Goal: Information Seeking & Learning: Understand process/instructions

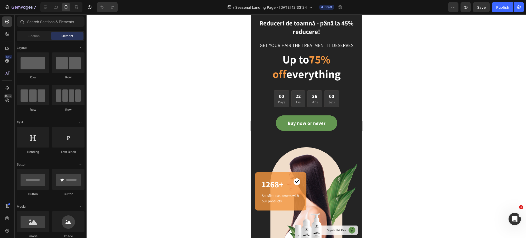
click at [164, 221] on div at bounding box center [307, 126] width 440 height 224
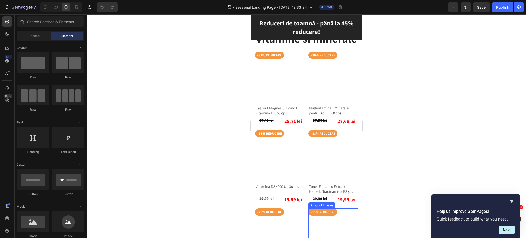
scroll to position [377, 0]
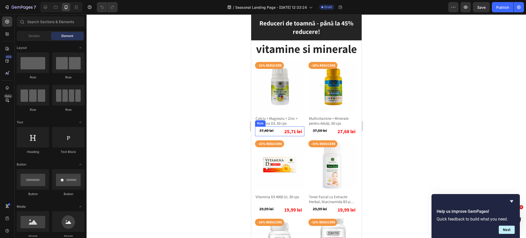
click at [279, 136] on div "37,40 lei Product Price Product Price 25,71 lei Product Price Product Price Row" at bounding box center [279, 131] width 49 height 10
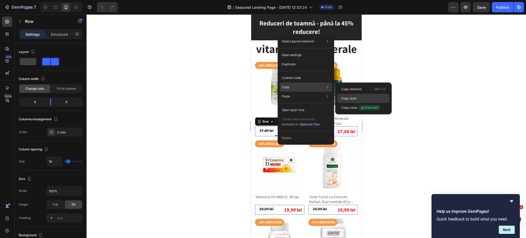
click at [360, 99] on div "Copy style" at bounding box center [364, 98] width 52 height 9
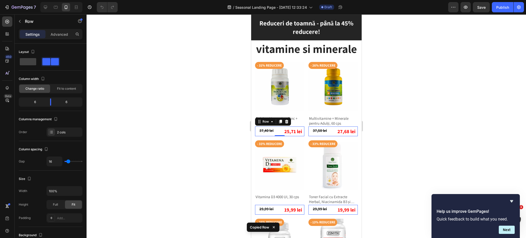
click at [377, 149] on div at bounding box center [307, 126] width 440 height 224
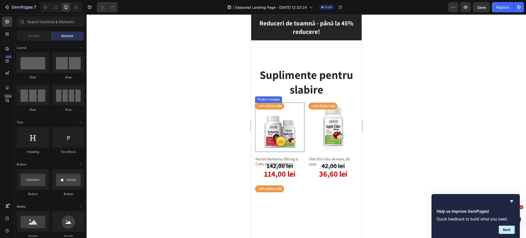
scroll to position [651, 0]
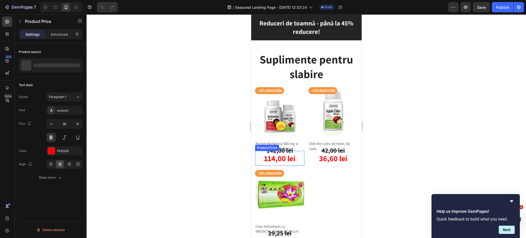
click at [299, 155] on div "114,00 lei" at bounding box center [279, 158] width 49 height 15
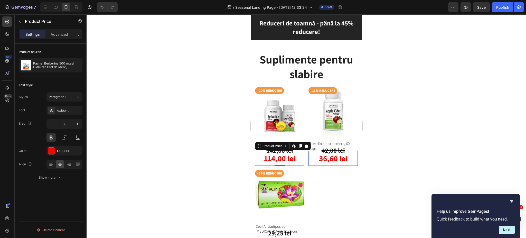
click at [462, 147] on div at bounding box center [307, 126] width 440 height 224
click at [298, 162] on div "114,00 lei" at bounding box center [279, 158] width 49 height 15
click at [415, 152] on div at bounding box center [307, 126] width 440 height 224
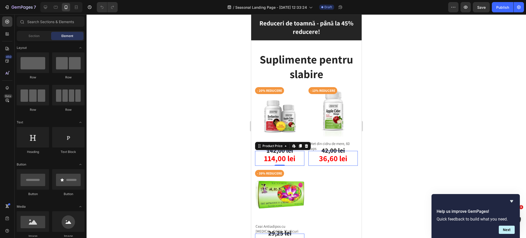
click at [301, 155] on div "114,00 lei" at bounding box center [279, 158] width 49 height 15
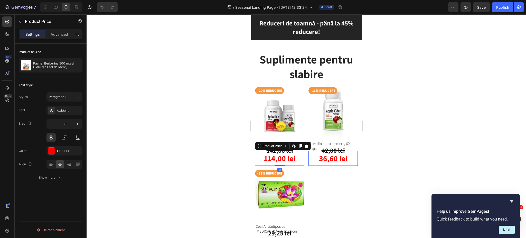
click at [388, 162] on div at bounding box center [307, 126] width 440 height 224
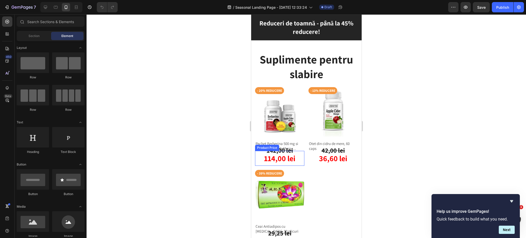
click at [300, 158] on div "114,00 lei" at bounding box center [279, 158] width 49 height 15
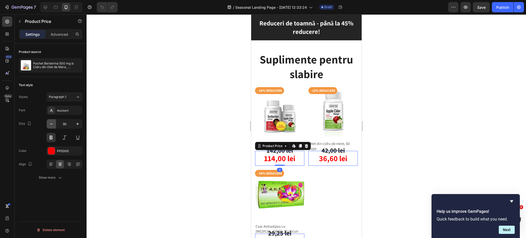
click at [52, 123] on icon "button" at bounding box center [51, 123] width 5 height 5
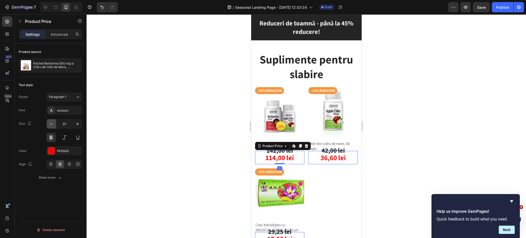
click at [52, 123] on icon "button" at bounding box center [51, 123] width 5 height 5
type input "23"
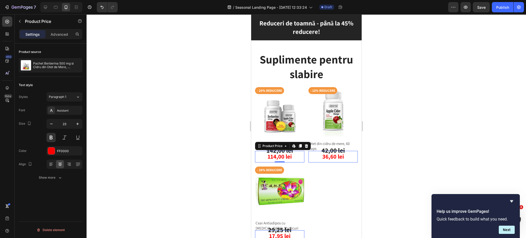
click at [437, 172] on div at bounding box center [307, 126] width 440 height 224
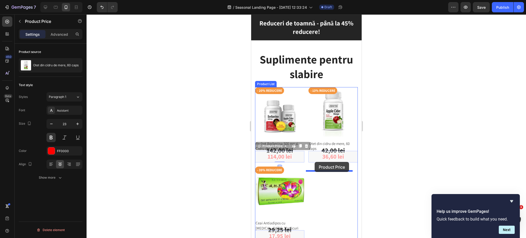
drag, startPoint x: 291, startPoint y: 160, endPoint x: 315, endPoint y: 162, distance: 24.0
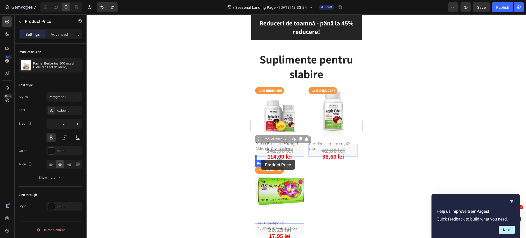
drag, startPoint x: 276, startPoint y: 151, endPoint x: 261, endPoint y: 160, distance: 17.8
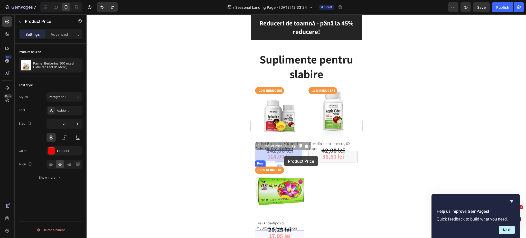
drag, startPoint x: 281, startPoint y: 162, endPoint x: 284, endPoint y: 156, distance: 6.4
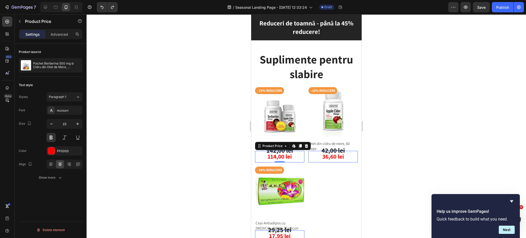
click at [415, 160] on div at bounding box center [307, 126] width 440 height 224
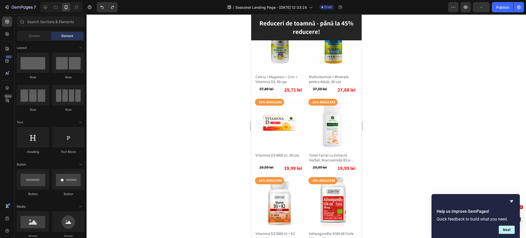
scroll to position [411, 0]
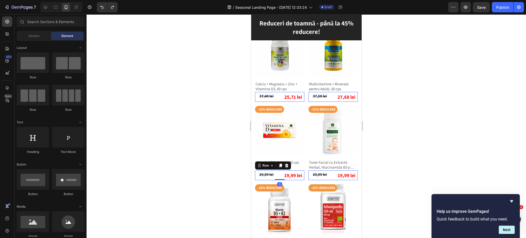
click at [277, 180] on div "29,99 lei Product Price Product Price 19,99 lei Product Price Product Price Row…" at bounding box center [279, 175] width 49 height 10
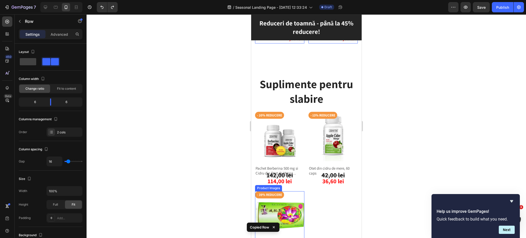
scroll to position [651, 0]
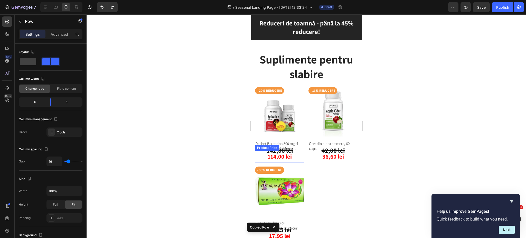
click at [293, 162] on div "114,00 lei" at bounding box center [279, 157] width 49 height 12
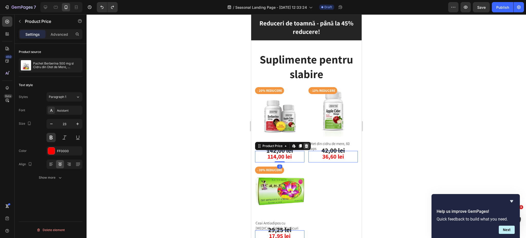
click at [305, 148] on icon at bounding box center [306, 146] width 4 height 4
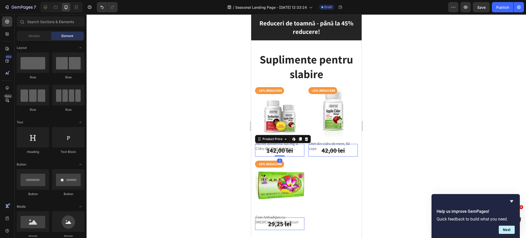
click at [285, 157] on div "142,00 lei" at bounding box center [279, 150] width 49 height 13
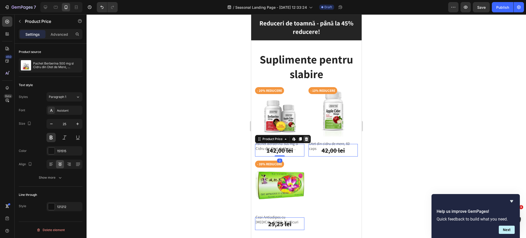
click at [307, 141] on icon at bounding box center [306, 139] width 4 height 4
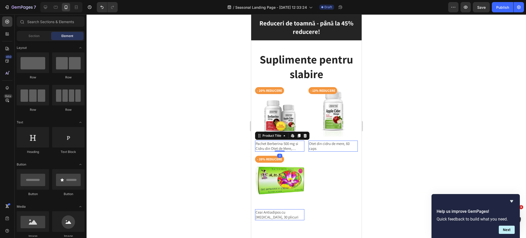
click at [296, 152] on h2 "Pachet Berberina 500 mg si Cidru din Otet de Mere, 60cps+60cps" at bounding box center [279, 146] width 49 height 11
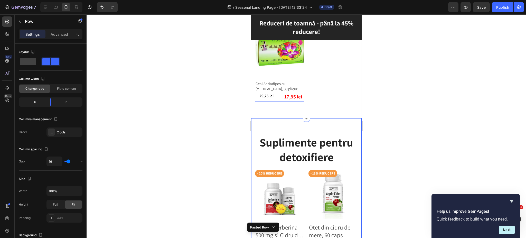
scroll to position [857, 0]
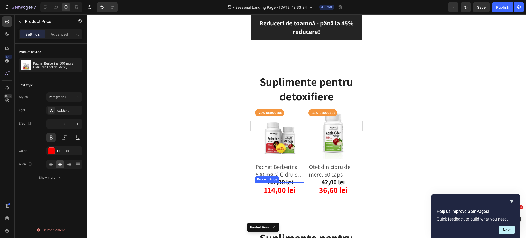
click at [283, 183] on div "114,00 lei" at bounding box center [279, 190] width 49 height 15
click at [307, 176] on icon at bounding box center [306, 178] width 4 height 4
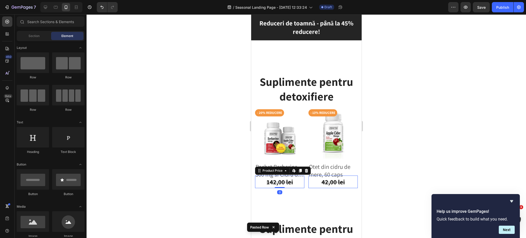
click at [286, 176] on div "142,00 lei" at bounding box center [279, 182] width 49 height 13
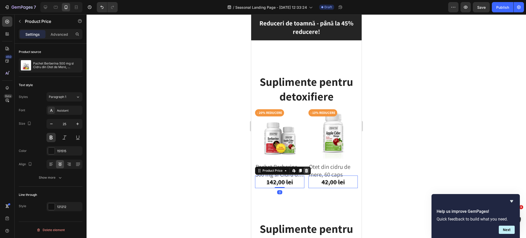
click at [305, 169] on icon at bounding box center [306, 171] width 3 height 4
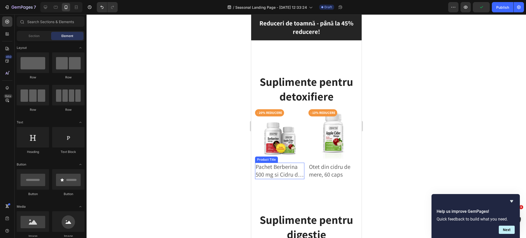
click at [287, 169] on h2 "Pachet Berberina 500 mg si Cidru din Otet de Mere, 60cps+60cps" at bounding box center [279, 171] width 49 height 16
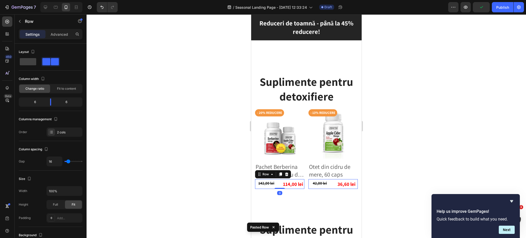
click at [405, 167] on div at bounding box center [307, 126] width 440 height 224
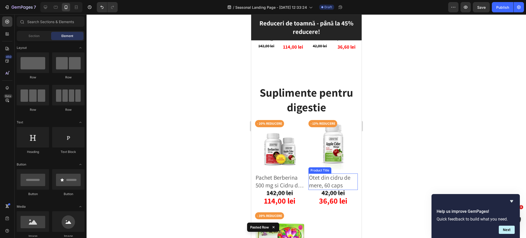
scroll to position [994, 0]
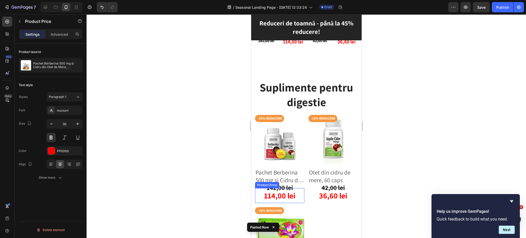
click at [279, 188] on div "114,00 lei" at bounding box center [279, 195] width 49 height 15
click at [308, 181] on icon at bounding box center [306, 183] width 4 height 4
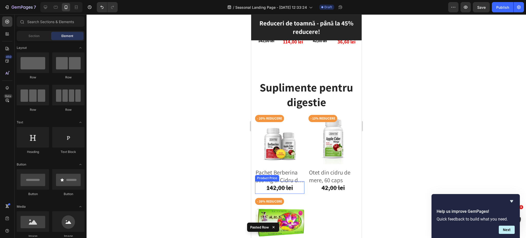
click at [290, 184] on div "142,00 lei" at bounding box center [279, 187] width 49 height 13
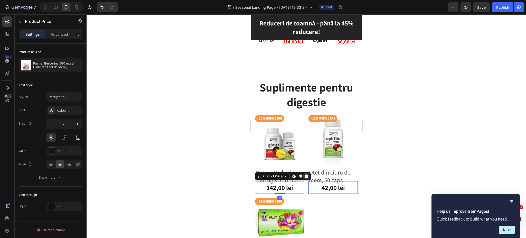
click at [306, 175] on icon at bounding box center [306, 177] width 3 height 4
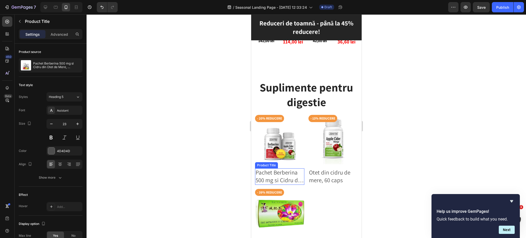
click at [283, 174] on h2 "Pachet Berberina 500 mg si Cidru din Otet de Mere, 60cps+60cps" at bounding box center [279, 176] width 49 height 16
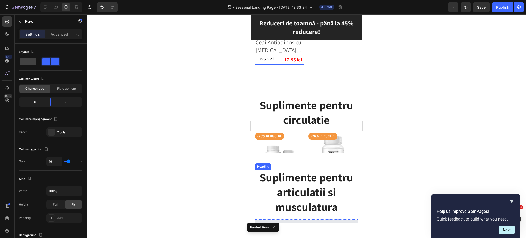
scroll to position [1234, 0]
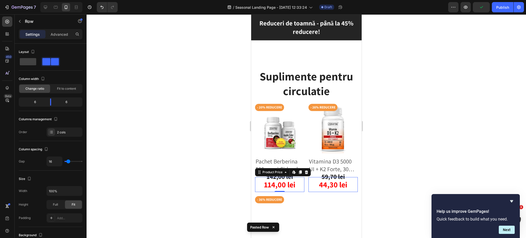
click at [284, 177] on div "114,00 lei" at bounding box center [279, 184] width 49 height 15
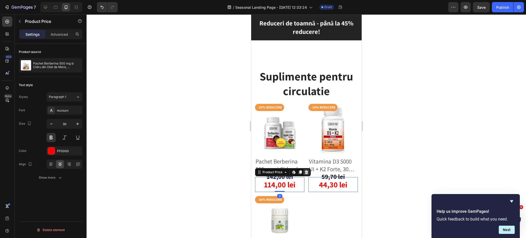
click at [307, 170] on icon at bounding box center [306, 172] width 4 height 4
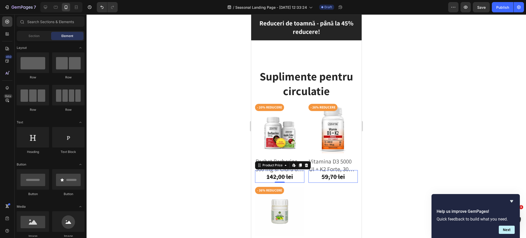
click at [289, 170] on div "142,00 lei" at bounding box center [279, 176] width 49 height 13
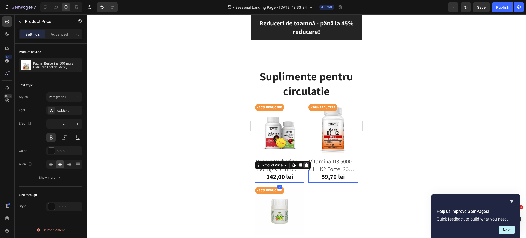
click at [307, 163] on icon at bounding box center [306, 165] width 4 height 4
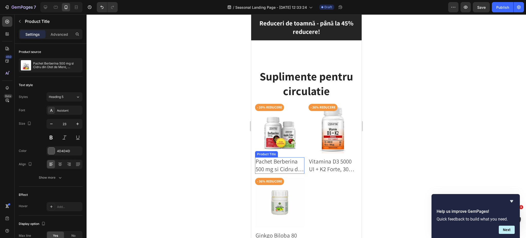
click at [286, 163] on h2 "Pachet Berberina 500 mg si Cidru din Otet de Mere, 60cps+60cps" at bounding box center [279, 165] width 49 height 16
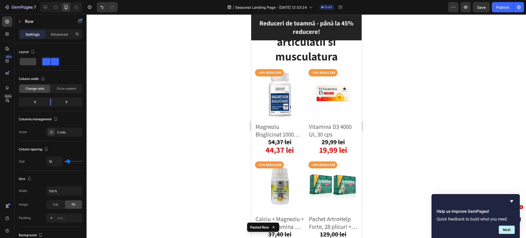
scroll to position [1508, 0]
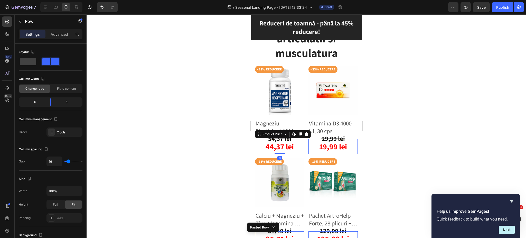
click at [280, 146] on div "44,37 lei" at bounding box center [279, 146] width 49 height 15
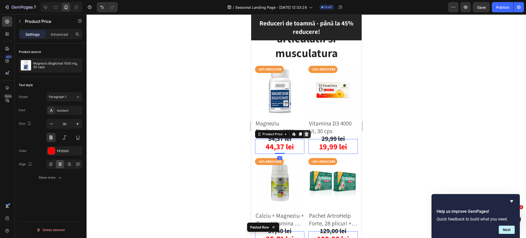
click at [306, 133] on div at bounding box center [306, 134] width 6 height 6
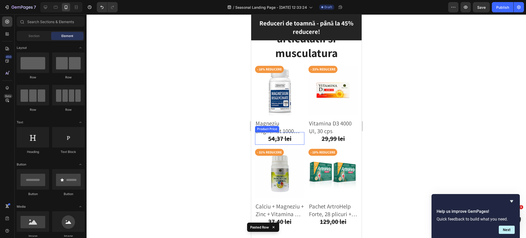
click at [288, 136] on div "54,37 lei" at bounding box center [279, 138] width 49 height 13
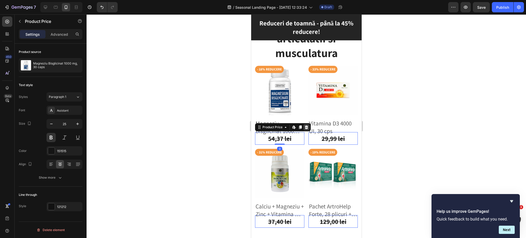
click at [307, 125] on icon at bounding box center [306, 127] width 4 height 4
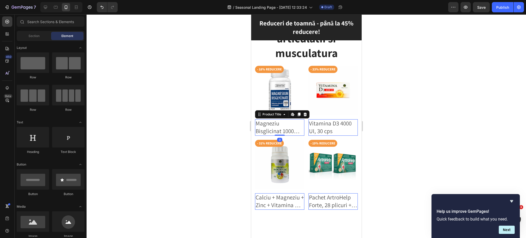
click at [287, 128] on h2 "Magneziu Bisglicinat 1000 mg, 30 caps" at bounding box center [279, 127] width 49 height 16
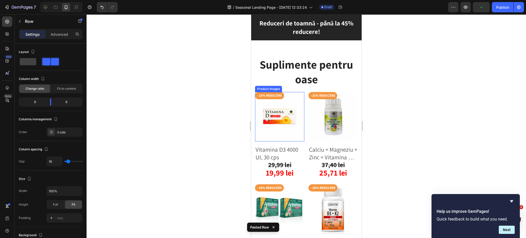
scroll to position [1714, 0]
click at [285, 166] on div "19,99 lei" at bounding box center [279, 172] width 49 height 15
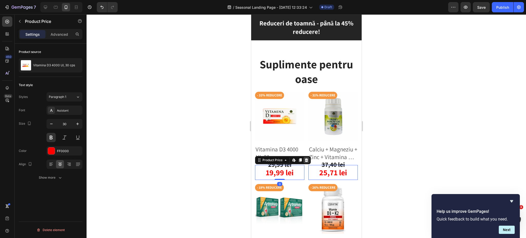
click at [306, 158] on icon at bounding box center [306, 160] width 4 height 4
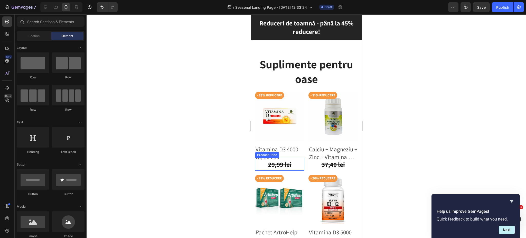
click at [284, 158] on div "29,99 lei" at bounding box center [279, 164] width 49 height 13
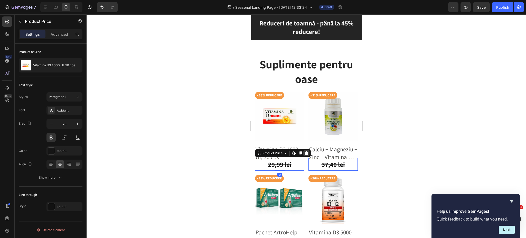
click at [306, 150] on div at bounding box center [306, 153] width 6 height 6
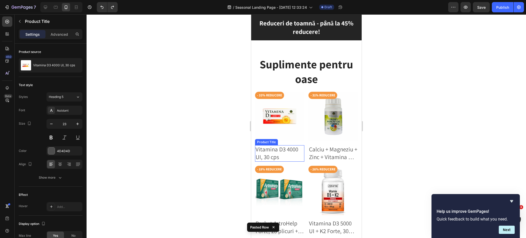
click at [286, 150] on h2 "Vitamina D3 4000 UI, 30 cps" at bounding box center [279, 153] width 49 height 16
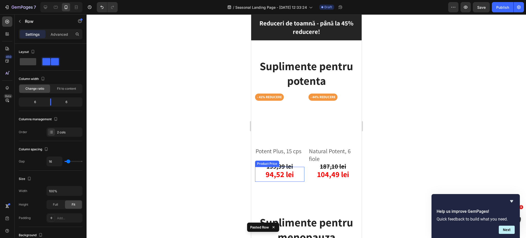
scroll to position [1954, 0]
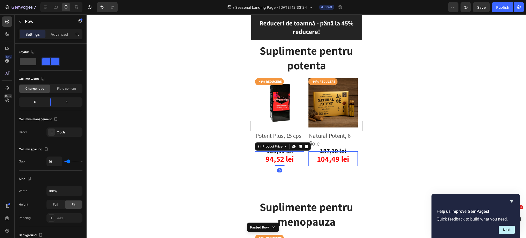
click at [286, 152] on div "94,52 lei" at bounding box center [279, 158] width 49 height 15
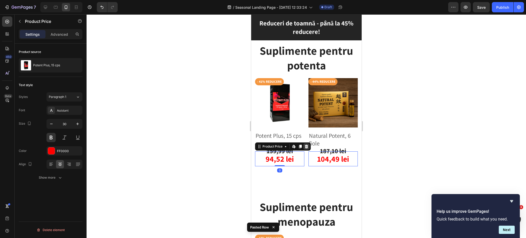
click at [307, 145] on icon at bounding box center [306, 147] width 3 height 4
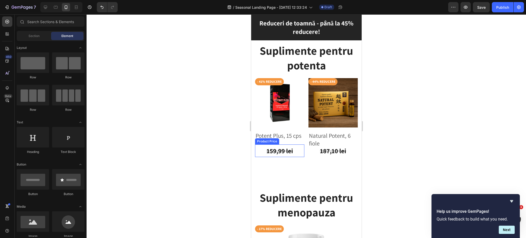
click at [278, 146] on div "159,99 lei" at bounding box center [279, 150] width 49 height 13
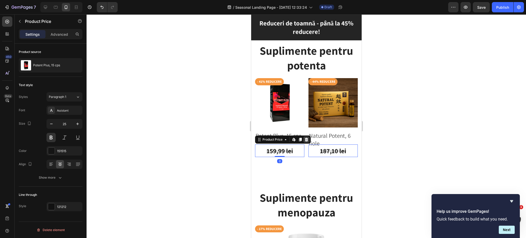
click at [307, 138] on icon at bounding box center [306, 140] width 4 height 4
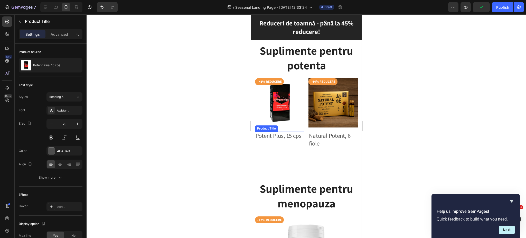
click at [276, 132] on h2 "Potent Plus, 15 cps" at bounding box center [279, 136] width 49 height 9
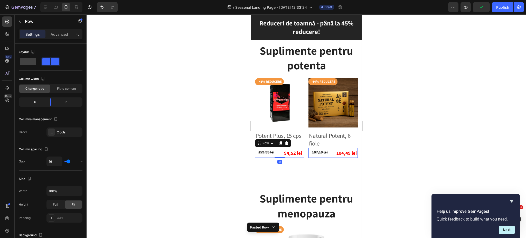
click at [398, 144] on div at bounding box center [307, 126] width 440 height 224
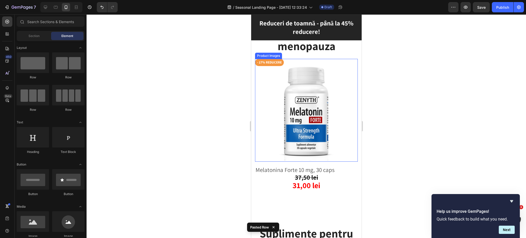
scroll to position [2125, 0]
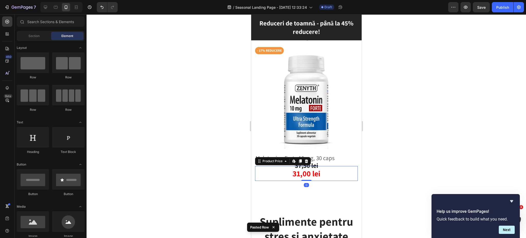
click at [297, 168] on div "31,00 lei" at bounding box center [306, 173] width 103 height 15
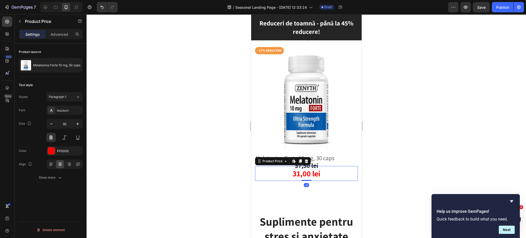
click at [307, 159] on icon at bounding box center [306, 161] width 4 height 4
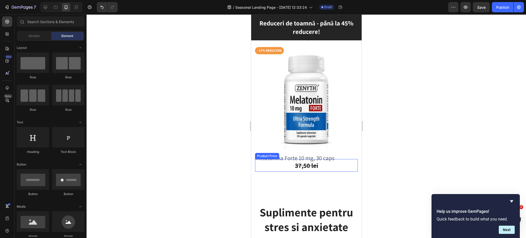
click at [304, 161] on div "37,50 lei" at bounding box center [306, 165] width 103 height 13
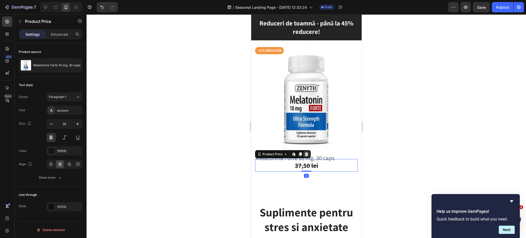
click at [307, 152] on icon at bounding box center [306, 154] width 3 height 4
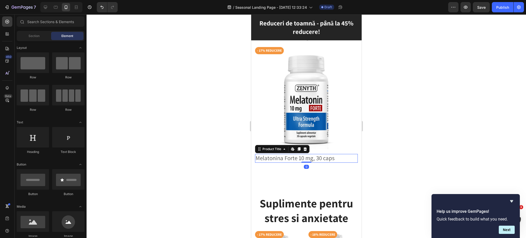
click at [308, 154] on h2 "Melatonina Forte 10 mg, 30 caps" at bounding box center [306, 158] width 103 height 9
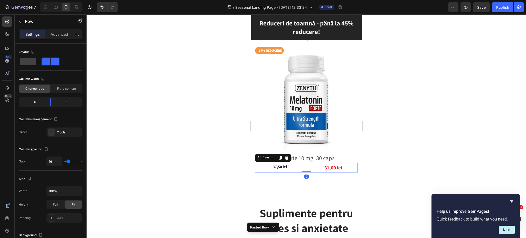
click at [388, 158] on div at bounding box center [307, 126] width 440 height 224
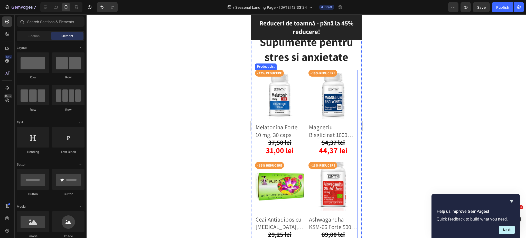
scroll to position [2296, 0]
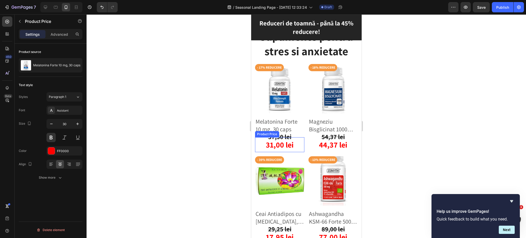
click at [274, 143] on div "31,00 lei" at bounding box center [279, 144] width 49 height 15
click at [306, 131] on icon at bounding box center [306, 133] width 3 height 4
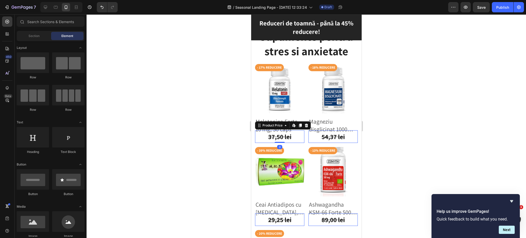
click at [288, 134] on div "37,50 lei" at bounding box center [279, 136] width 49 height 13
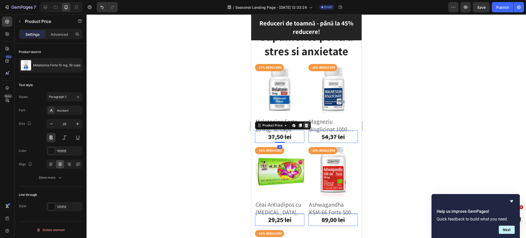
click at [306, 124] on icon at bounding box center [306, 126] width 3 height 4
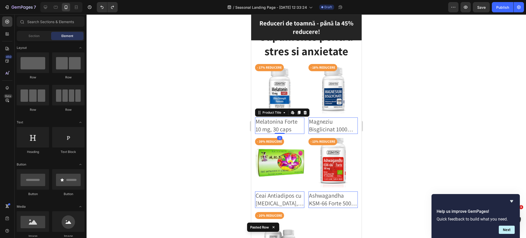
click at [294, 125] on h2 "Melatonina Forte 10 mg, 30 caps" at bounding box center [279, 125] width 49 height 16
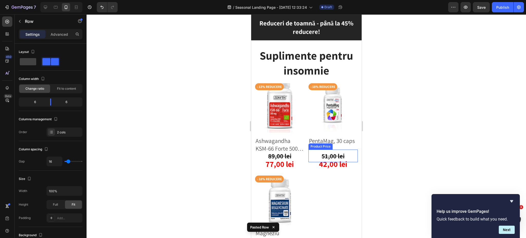
scroll to position [2605, 0]
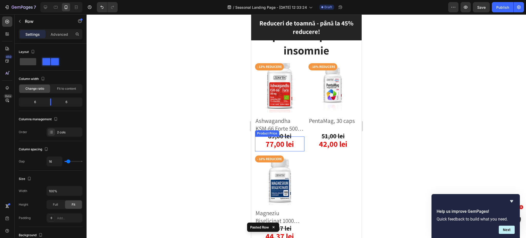
click at [284, 139] on div "77,00 lei" at bounding box center [279, 144] width 49 height 15
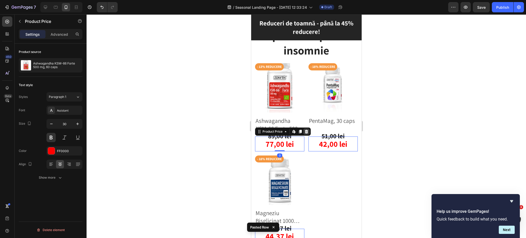
click at [308, 131] on icon at bounding box center [306, 132] width 4 height 4
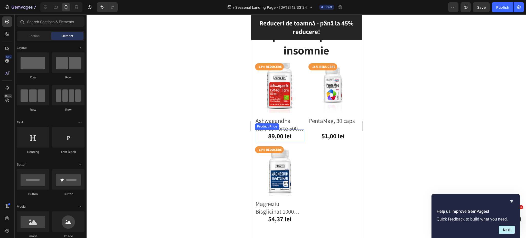
click at [284, 135] on div "89,00 lei" at bounding box center [279, 136] width 49 height 13
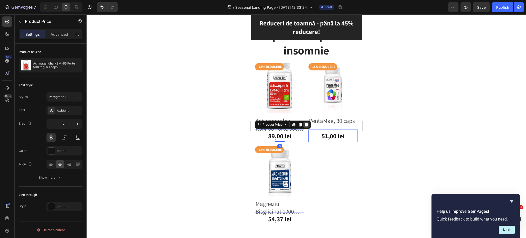
click at [308, 123] on icon at bounding box center [306, 125] width 4 height 4
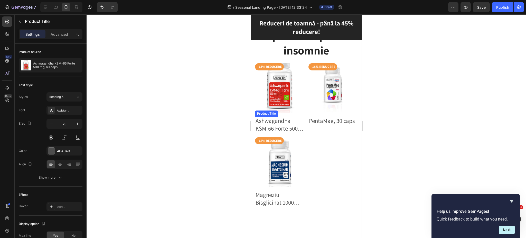
click at [292, 125] on h2 "Ashwagandha KSM-66 Forte 500 mg, 60 caps" at bounding box center [279, 125] width 49 height 16
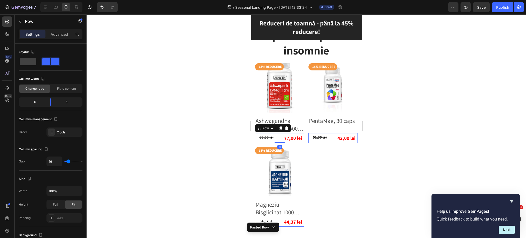
click at [386, 141] on div at bounding box center [307, 126] width 440 height 224
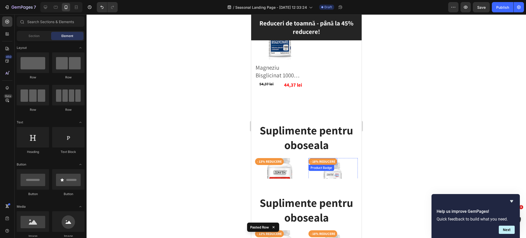
scroll to position [2776, 0]
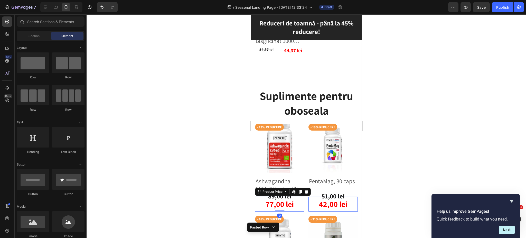
click at [289, 197] on div "77,00 lei" at bounding box center [279, 204] width 49 height 15
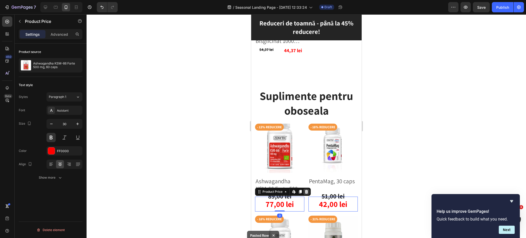
click at [307, 190] on icon at bounding box center [306, 192] width 3 height 4
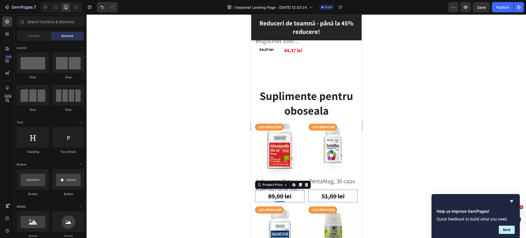
click at [290, 190] on div "89,00 lei" at bounding box center [279, 196] width 49 height 13
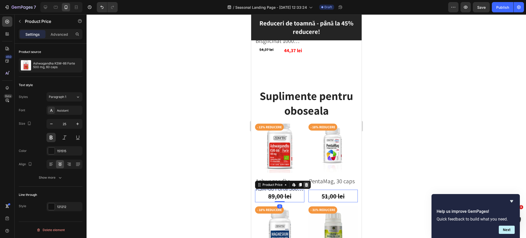
click at [306, 183] on icon at bounding box center [306, 185] width 3 height 4
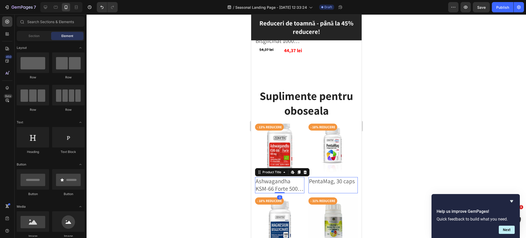
click at [289, 180] on h2 "Ashwagandha KSM-66 Forte 500 mg, 60 caps" at bounding box center [279, 185] width 49 height 16
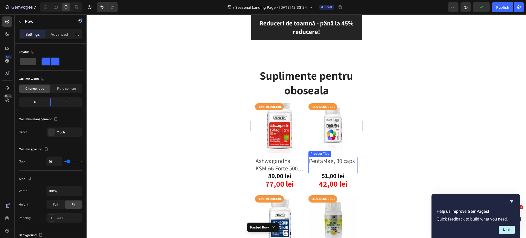
scroll to position [3119, 0]
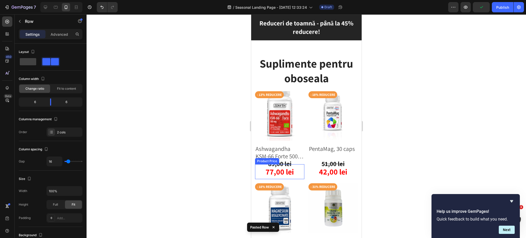
click at [284, 164] on div "77,00 lei" at bounding box center [279, 171] width 49 height 15
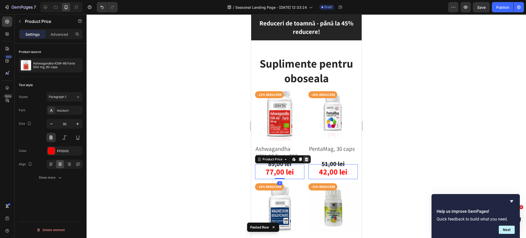
click at [305, 158] on icon at bounding box center [306, 160] width 3 height 4
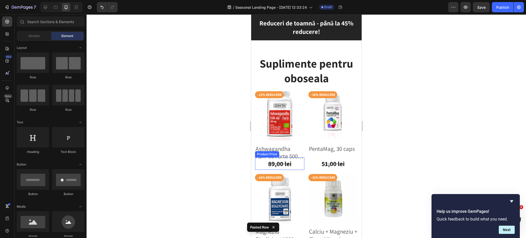
click at [278, 157] on div "89,00 lei" at bounding box center [279, 163] width 49 height 13
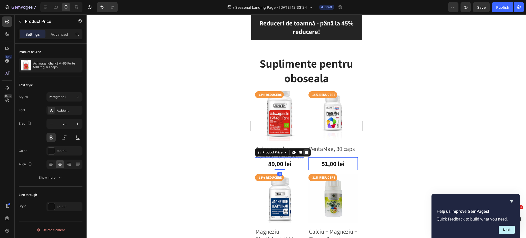
click at [306, 151] on icon at bounding box center [306, 153] width 3 height 4
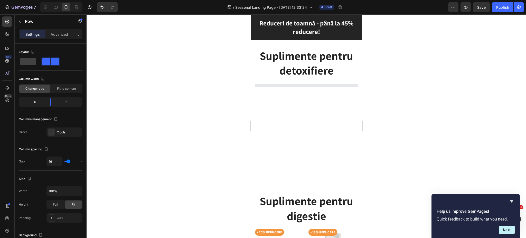
scroll to position [891, 0]
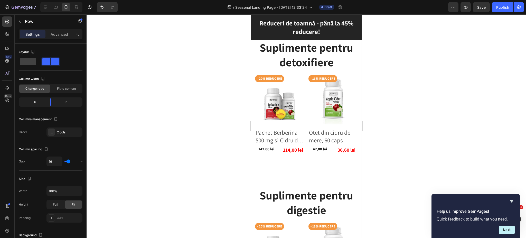
click at [437, 148] on div at bounding box center [307, 126] width 440 height 224
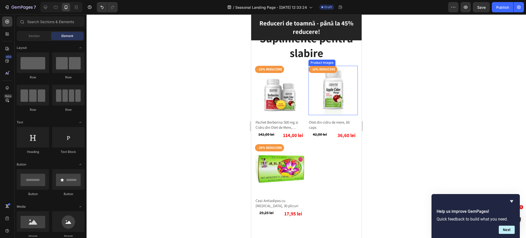
scroll to position [720, 0]
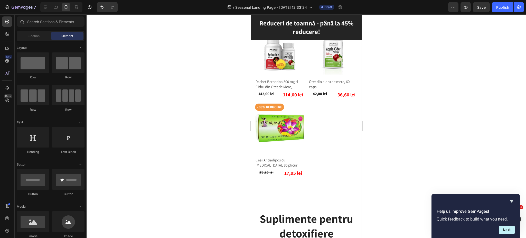
click at [476, 124] on div at bounding box center [307, 126] width 440 height 224
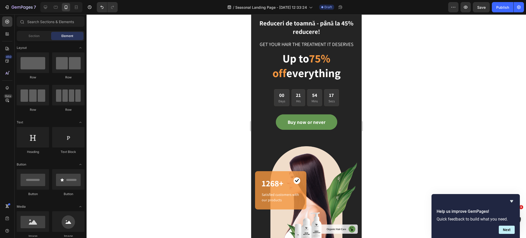
scroll to position [0, 0]
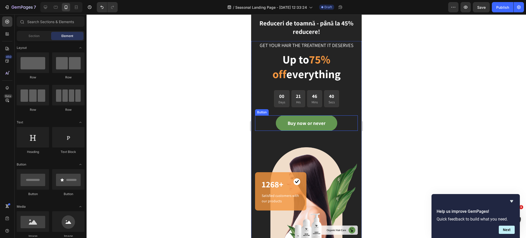
click at [438, 140] on div at bounding box center [307, 126] width 440 height 224
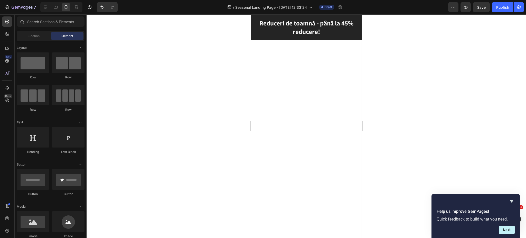
scroll to position [411, 0]
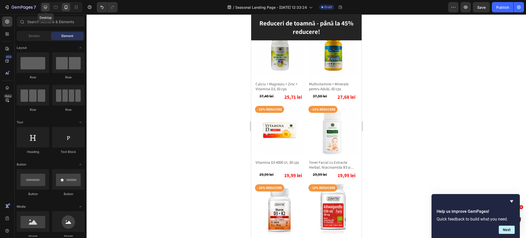
click at [47, 7] on icon at bounding box center [45, 7] width 3 height 3
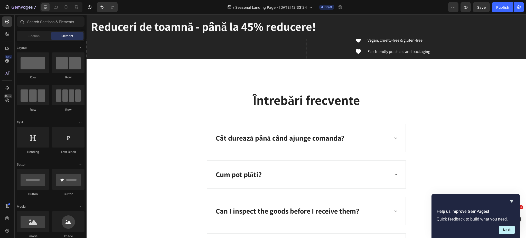
scroll to position [3256, 0]
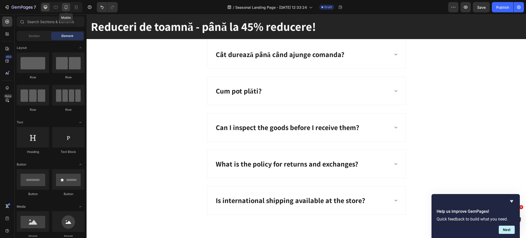
click at [70, 7] on div at bounding box center [66, 7] width 8 height 8
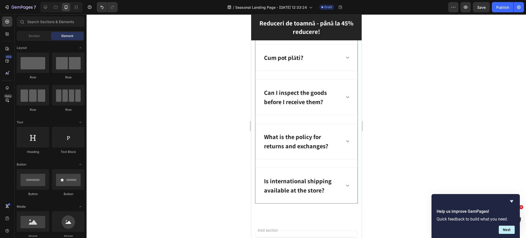
scroll to position [3291, 0]
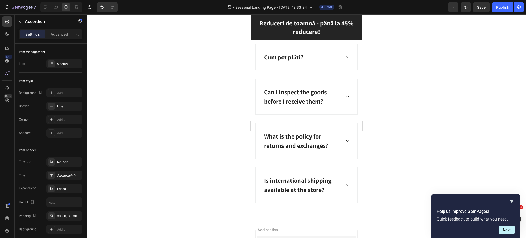
click at [284, 101] on p "Can I inspect the goods before I receive them?" at bounding box center [302, 96] width 77 height 19
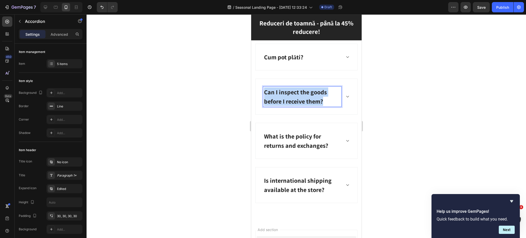
click at [284, 101] on p "Can I inspect the goods before I receive them?" at bounding box center [302, 96] width 77 height 19
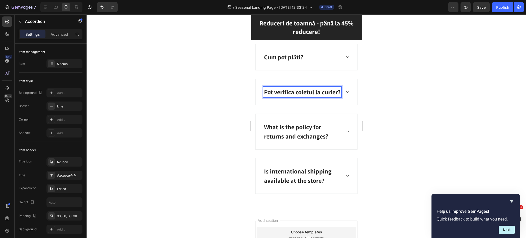
click at [341, 101] on div "Pot verifica coletul la curier?" at bounding box center [307, 92] width 102 height 26
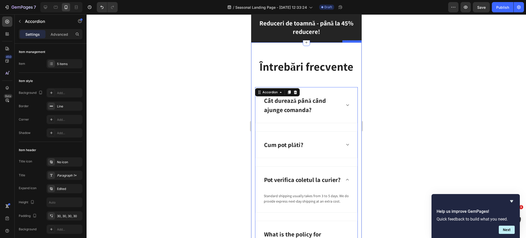
scroll to position [3188, 0]
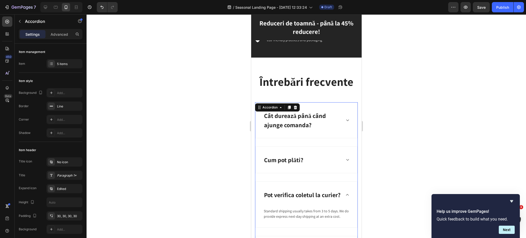
click at [346, 122] on div at bounding box center [348, 120] width 4 height 4
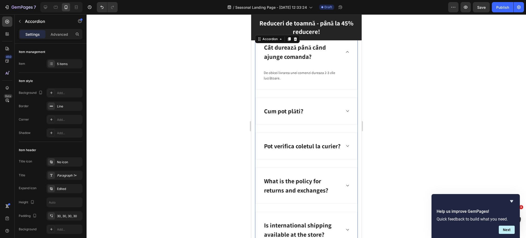
scroll to position [3291, 0]
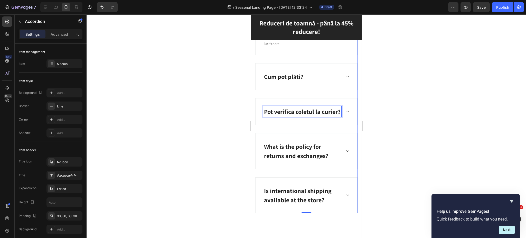
click at [336, 117] on div "Pot verifica coletul la curier?" at bounding box center [302, 111] width 78 height 11
click at [346, 114] on icon at bounding box center [348, 112] width 4 height 4
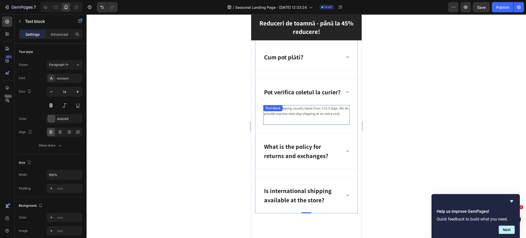
click at [309, 125] on div "Standard shipping usually takes from 3 to 5 days. We do provide express next-da…" at bounding box center [306, 115] width 86 height 20
click at [309, 117] on div "Standard shipping usually takes from 3 to 5 days. We do provide express next-da…" at bounding box center [306, 111] width 86 height 12
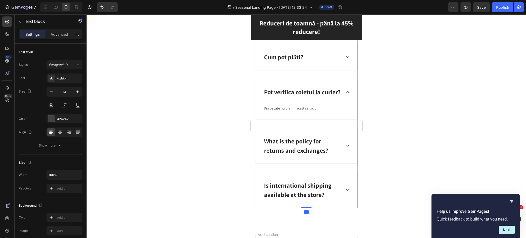
click at [272, 150] on p "What is the policy for returns and exchanges?" at bounding box center [302, 146] width 77 height 19
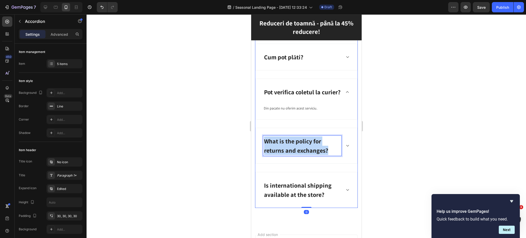
click at [272, 150] on p "What is the policy for returns and exchanges?" at bounding box center [302, 146] width 77 height 19
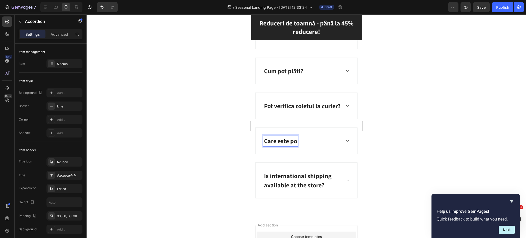
scroll to position [3276, 0]
click at [344, 155] on div "Care este politica de retur?" at bounding box center [307, 141] width 102 height 26
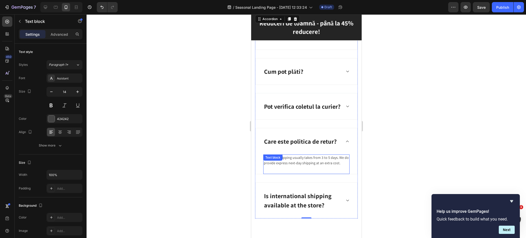
click at [326, 166] on p "Standard shipping usually takes from 3 to 5 days. We do provide express next-da…" at bounding box center [306, 160] width 85 height 11
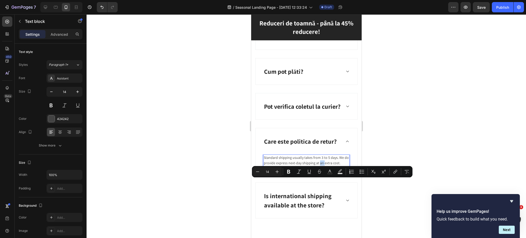
click at [326, 166] on p "Standard shipping usually takes from 3 to 5 days. We do provide express next-da…" at bounding box center [306, 160] width 85 height 11
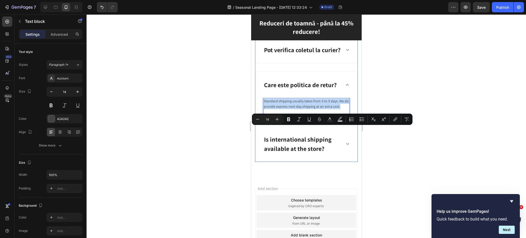
scroll to position [3345, 0]
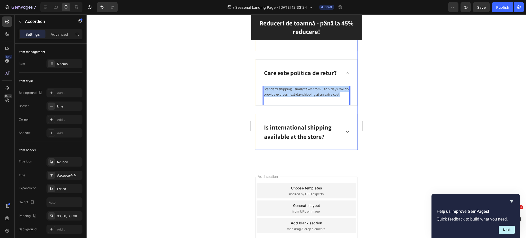
click at [307, 141] on p "Is international shipping available at the store?" at bounding box center [302, 132] width 77 height 19
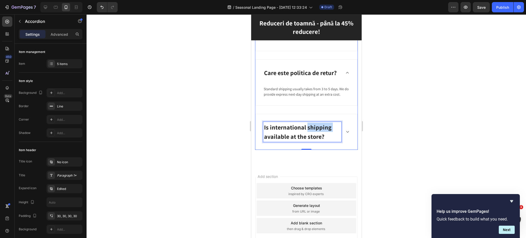
click at [313, 141] on p "Is international shipping available at the store?" at bounding box center [302, 132] width 77 height 19
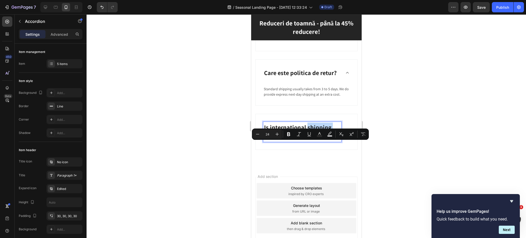
click at [313, 141] on p "Is international shipping available at the store?" at bounding box center [302, 132] width 77 height 19
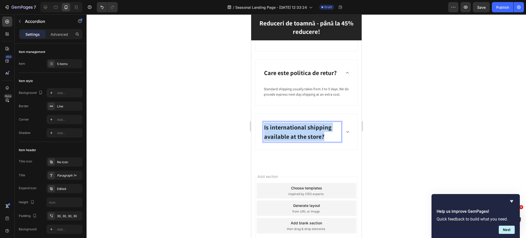
click at [313, 141] on p "Is international shipping available at the store?" at bounding box center [302, 132] width 77 height 19
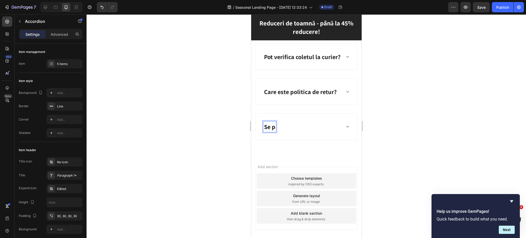
scroll to position [3325, 0]
click at [347, 140] on div "Se poate livra în afara țării?" at bounding box center [307, 127] width 102 height 26
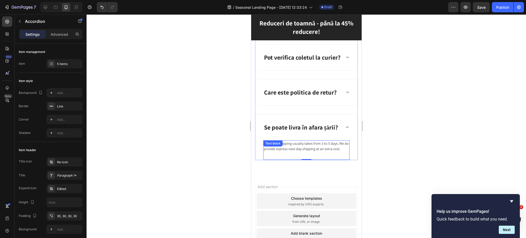
click at [277, 160] on div "Standard shipping usually takes from 3 to 5 days. We do provide express next-da…" at bounding box center [306, 150] width 86 height 20
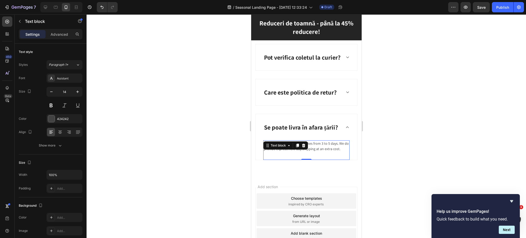
click at [277, 150] on div "Text block" at bounding box center [285, 145] width 45 height 8
click at [326, 152] on div "Standard shipping usually takes from 3 to 5 days. We do provide express next-da…" at bounding box center [306, 146] width 86 height 12
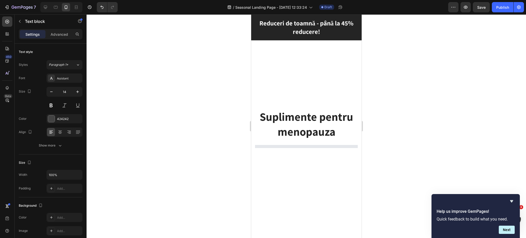
scroll to position [1779, 0]
